Goal: Information Seeking & Learning: Learn about a topic

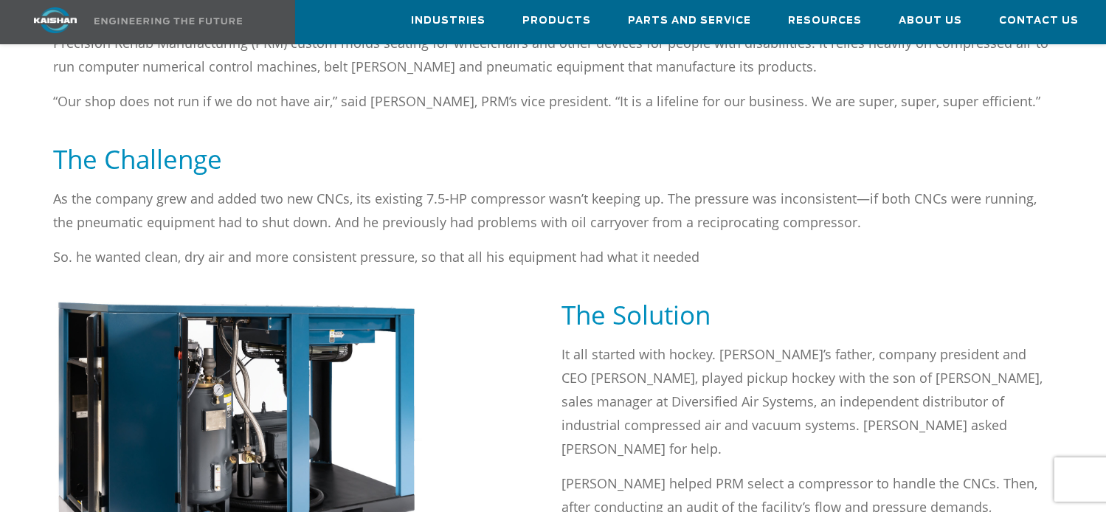
scroll to position [886, 0]
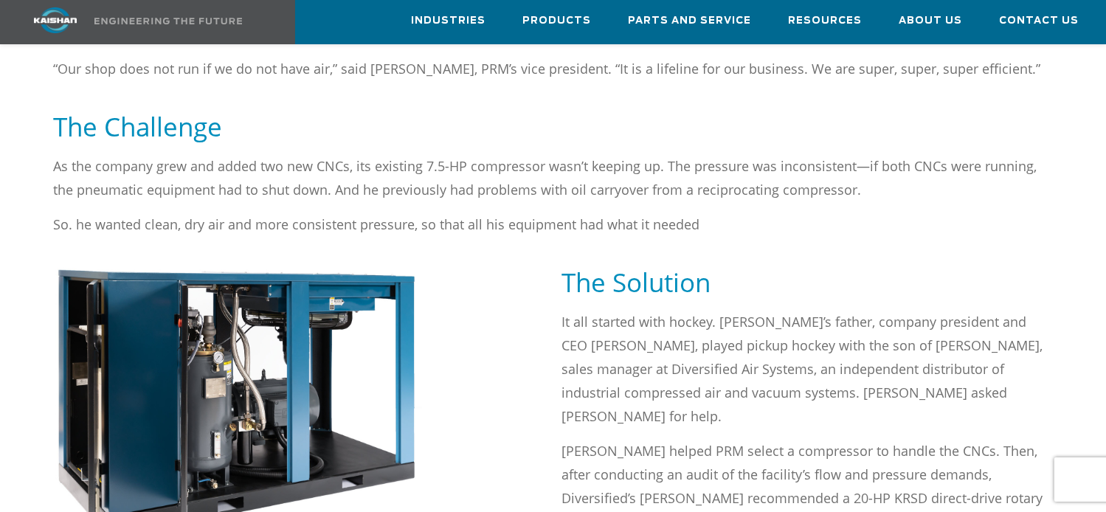
drag, startPoint x: 252, startPoint y: 179, endPoint x: 222, endPoint y: 193, distance: 32.4
drag, startPoint x: 222, startPoint y: 193, endPoint x: 168, endPoint y: 202, distance: 54.7
click at [168, 213] on p "So. he wanted clean, dry air and more consistent pressure, so that all his equi…" at bounding box center [553, 225] width 1000 height 24
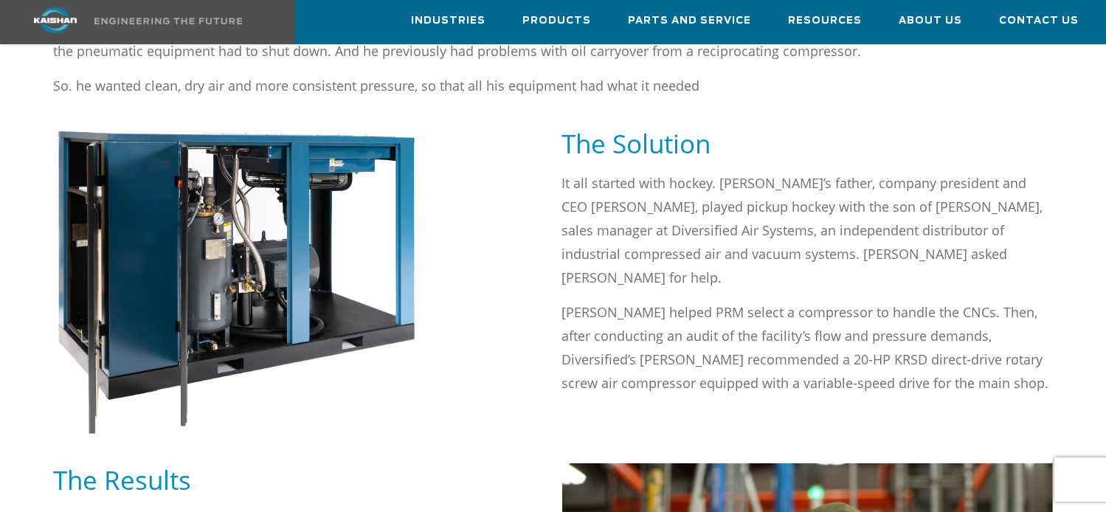
scroll to position [1033, 0]
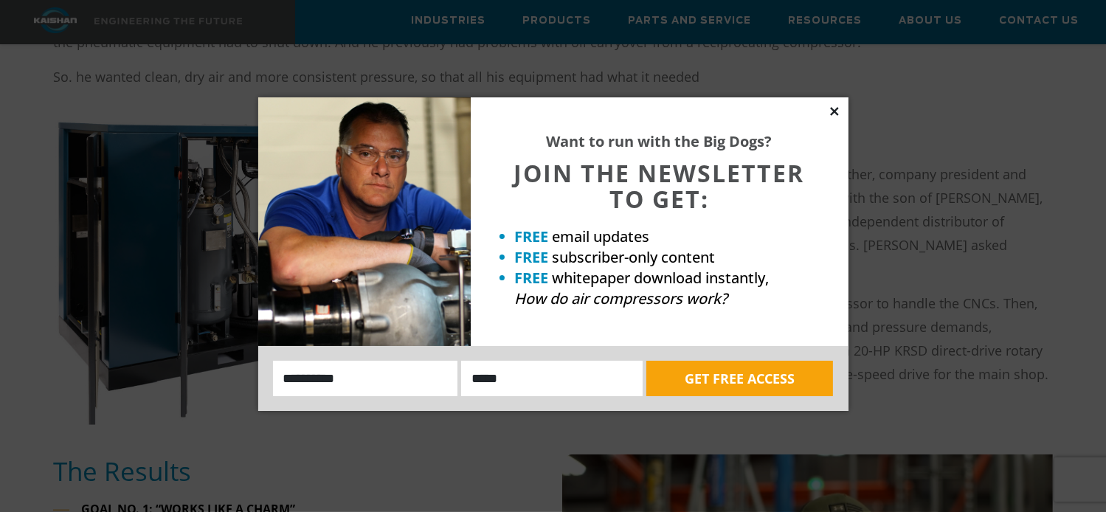
click at [835, 112] on icon at bounding box center [834, 111] width 8 height 8
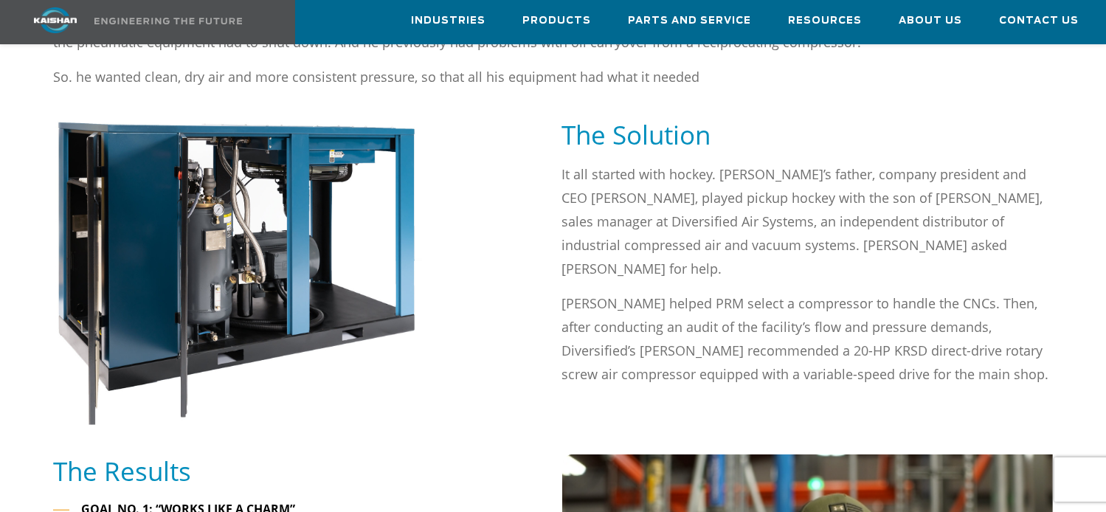
drag, startPoint x: 703, startPoint y: 222, endPoint x: 676, endPoint y: 223, distance: 27.3
drag, startPoint x: 676, startPoint y: 223, endPoint x: 520, endPoint y: 201, distance: 157.3
click at [520, 201] on div at bounding box center [298, 286] width 509 height 337
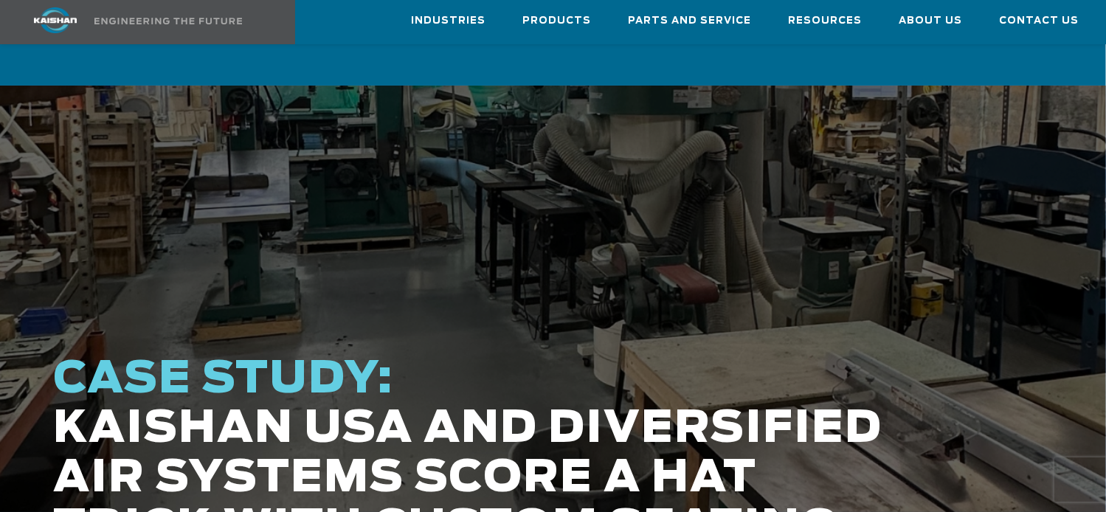
scroll to position [0, 0]
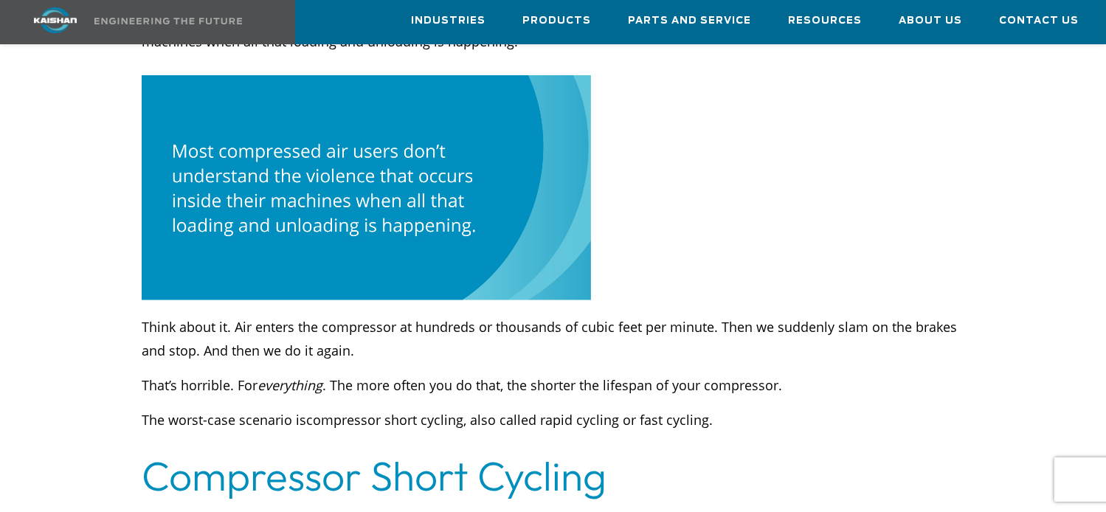
scroll to position [1181, 0]
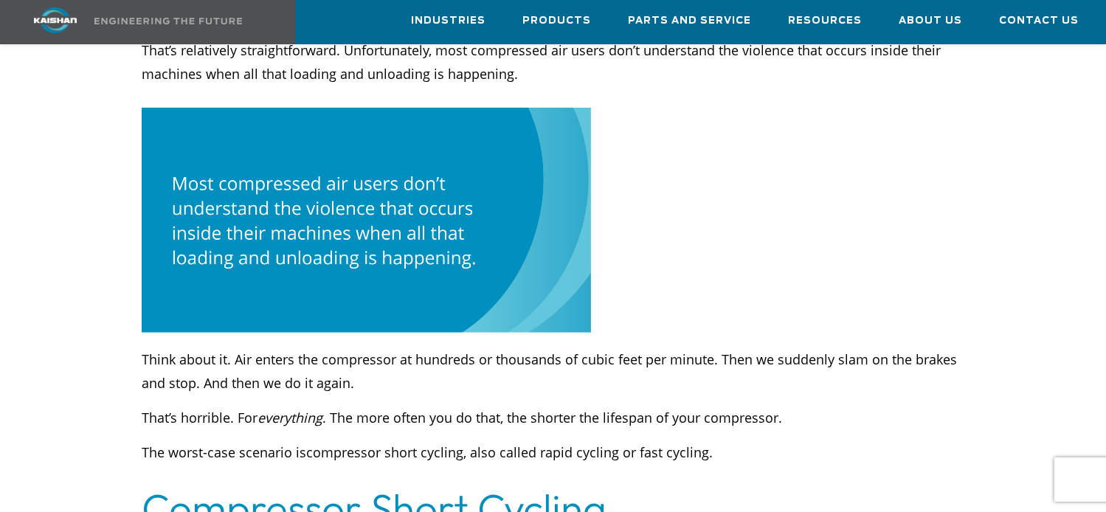
drag, startPoint x: 415, startPoint y: 160, endPoint x: 750, endPoint y: 229, distance: 342.1
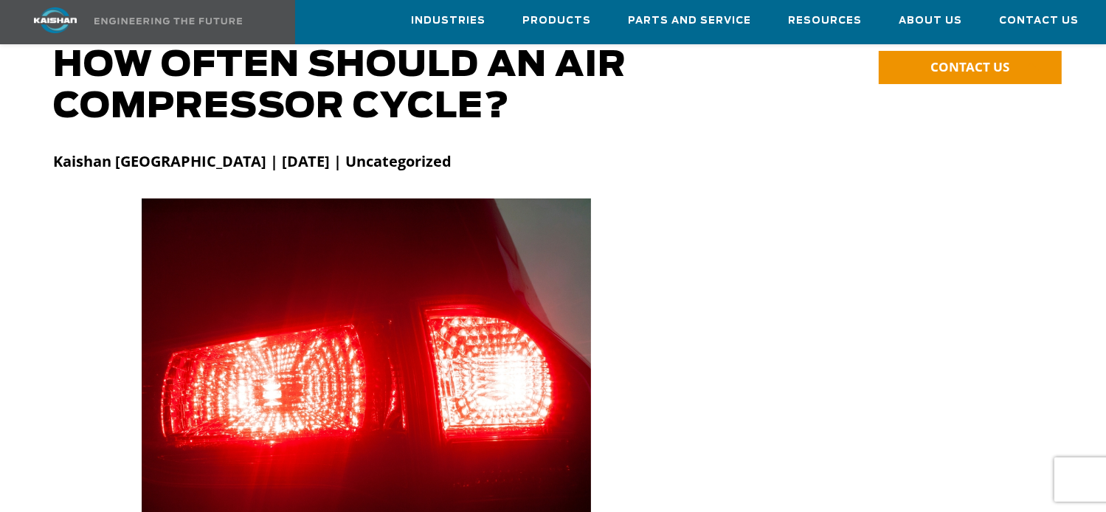
scroll to position [0, 0]
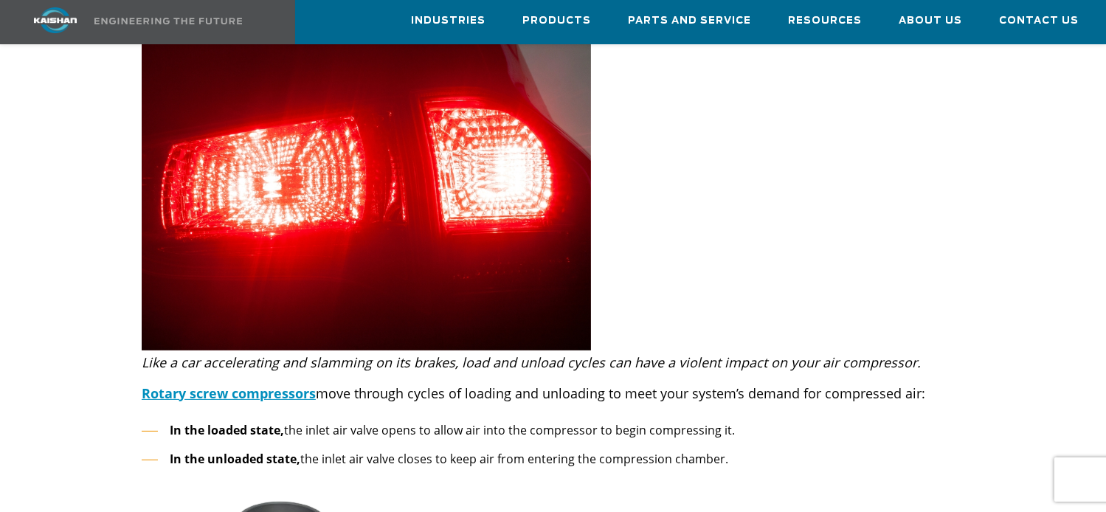
scroll to position [369, 0]
